Goal: Book appointment/travel/reservation

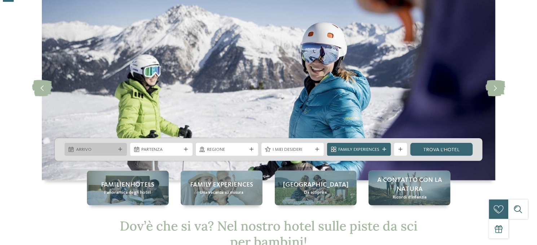
scroll to position [72, 0]
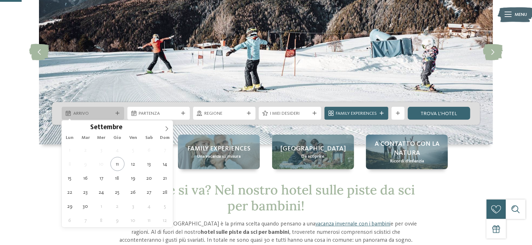
click at [86, 114] on span "Arrivo" at bounding box center [93, 113] width 40 height 6
click at [165, 127] on icon at bounding box center [166, 128] width 5 height 5
type input "****"
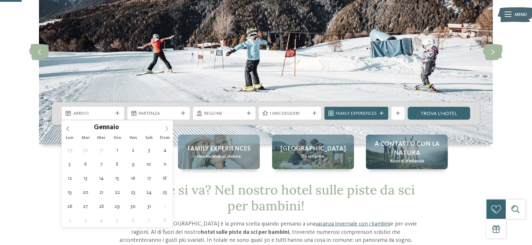
click at [165, 127] on icon at bounding box center [166, 128] width 5 height 5
type div "[DATE]"
type input "****"
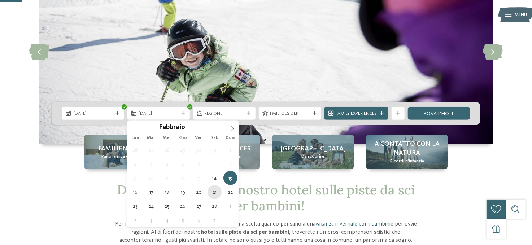
type div "[DATE]"
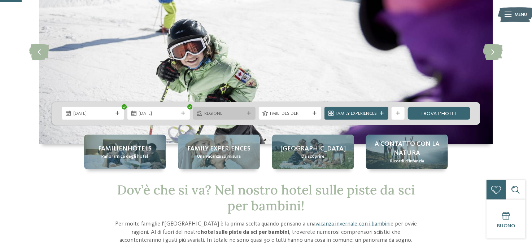
click at [244, 111] on div "Regione" at bounding box center [224, 113] width 43 height 7
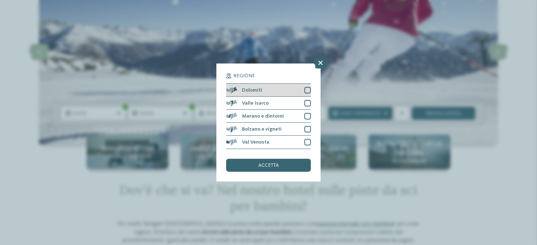
click at [307, 89] on div at bounding box center [308, 90] width 6 height 6
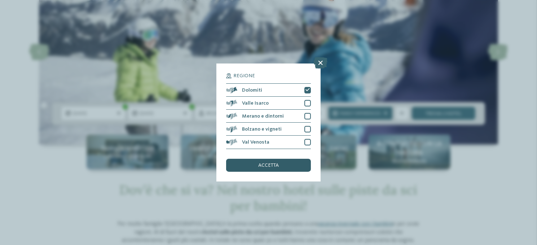
click at [269, 163] on span "accetta" at bounding box center [268, 165] width 21 height 5
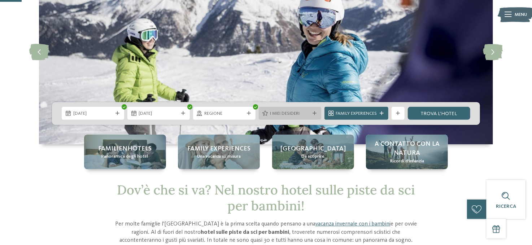
click at [315, 113] on icon at bounding box center [314, 113] width 4 height 4
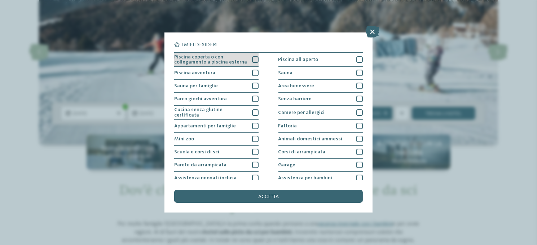
click at [253, 60] on div at bounding box center [255, 59] width 6 height 6
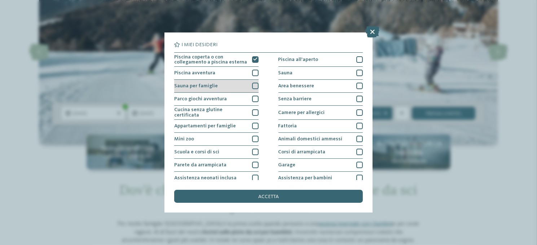
click at [254, 85] on div at bounding box center [255, 86] width 6 height 6
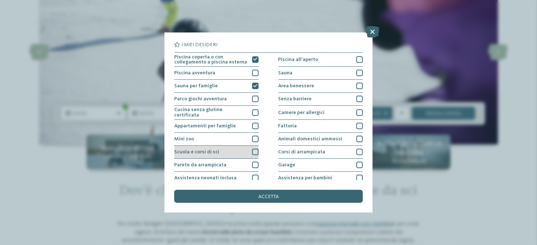
click at [253, 151] on div at bounding box center [255, 152] width 6 height 6
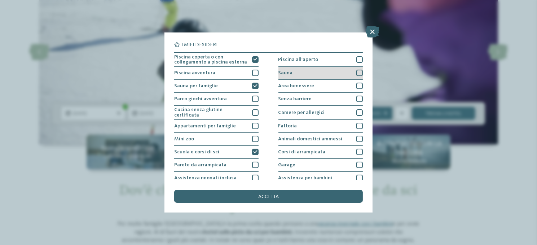
click at [356, 73] on div at bounding box center [359, 73] width 6 height 6
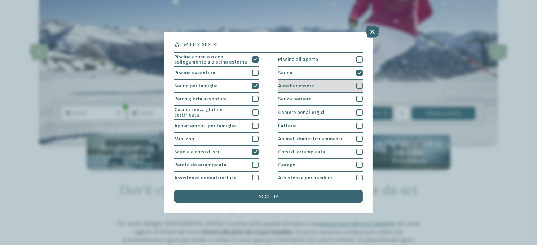
click at [356, 84] on div at bounding box center [359, 86] width 6 height 6
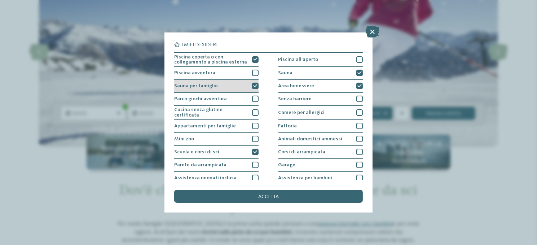
click at [253, 85] on icon at bounding box center [255, 86] width 4 height 4
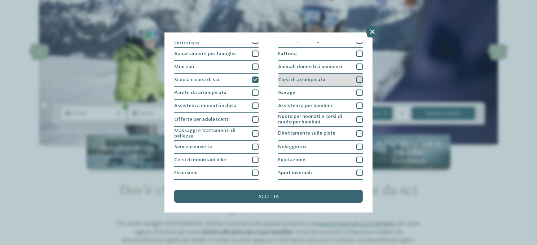
scroll to position [96, 0]
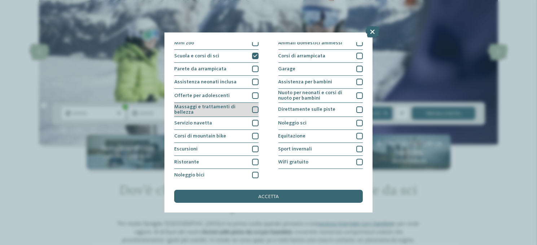
click at [253, 108] on div at bounding box center [255, 109] width 6 height 6
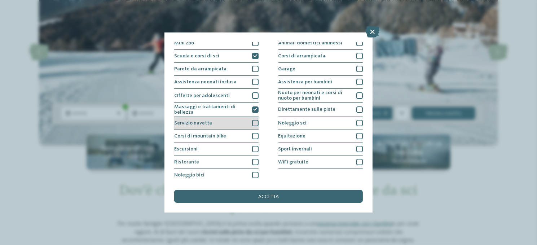
click at [254, 122] on div at bounding box center [255, 123] width 6 height 6
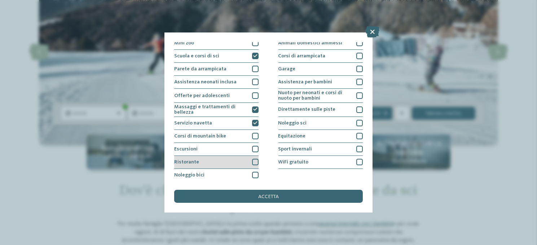
click at [253, 159] on div at bounding box center [255, 162] width 6 height 6
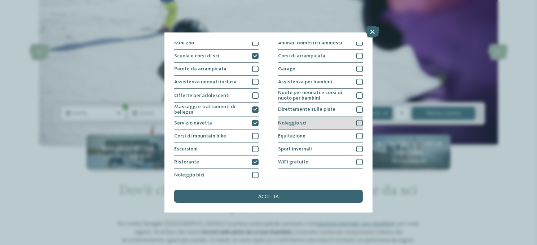
click at [356, 122] on div at bounding box center [359, 123] width 6 height 6
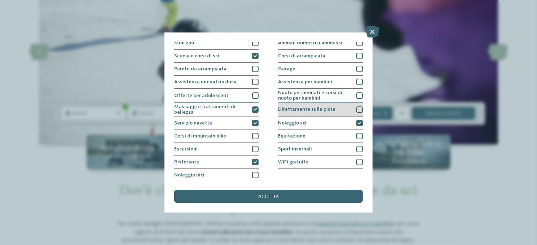
click at [356, 108] on div at bounding box center [359, 109] width 6 height 6
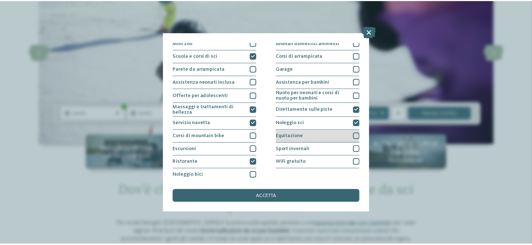
scroll to position [60, 0]
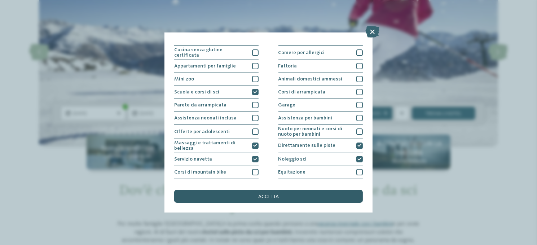
click at [280, 196] on div "accetta" at bounding box center [268, 196] width 188 height 13
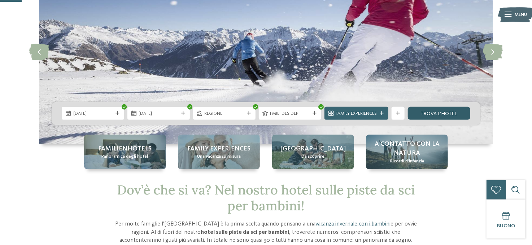
click at [429, 115] on link "trova l’hotel" at bounding box center [439, 113] width 62 height 13
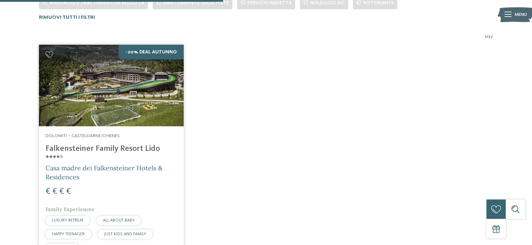
scroll to position [45, 0]
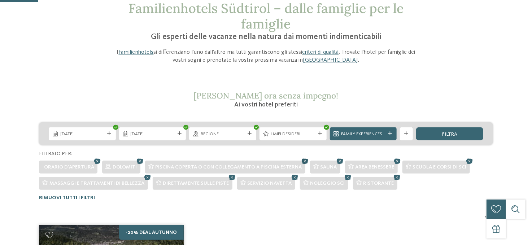
click at [305, 160] on icon at bounding box center [305, 161] width 10 height 9
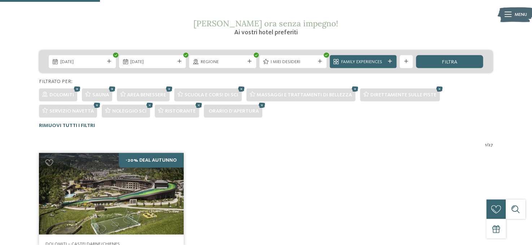
scroll to position [81, 0]
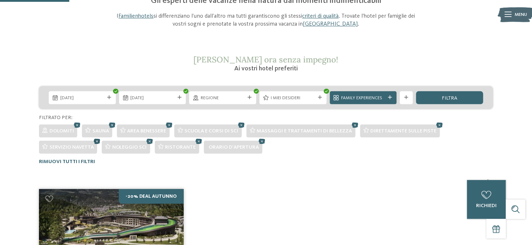
click at [97, 141] on icon at bounding box center [97, 141] width 10 height 9
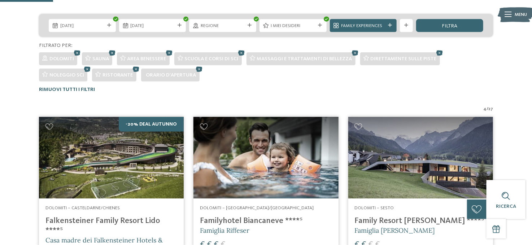
scroll to position [45, 0]
